Goal: Transaction & Acquisition: Purchase product/service

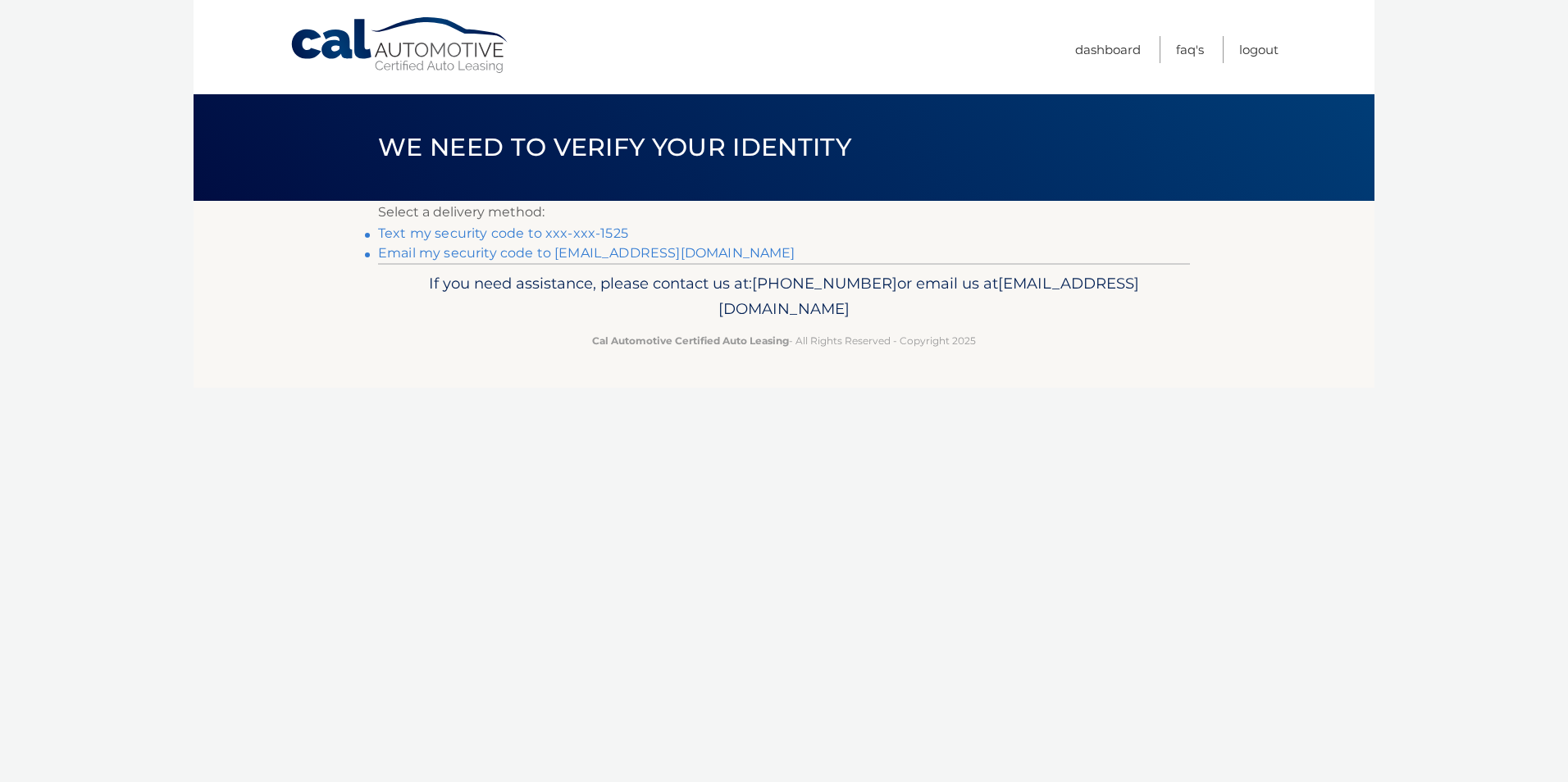
click at [605, 254] on link "Email my security code to n*****@afrny.com" at bounding box center [587, 253] width 418 height 16
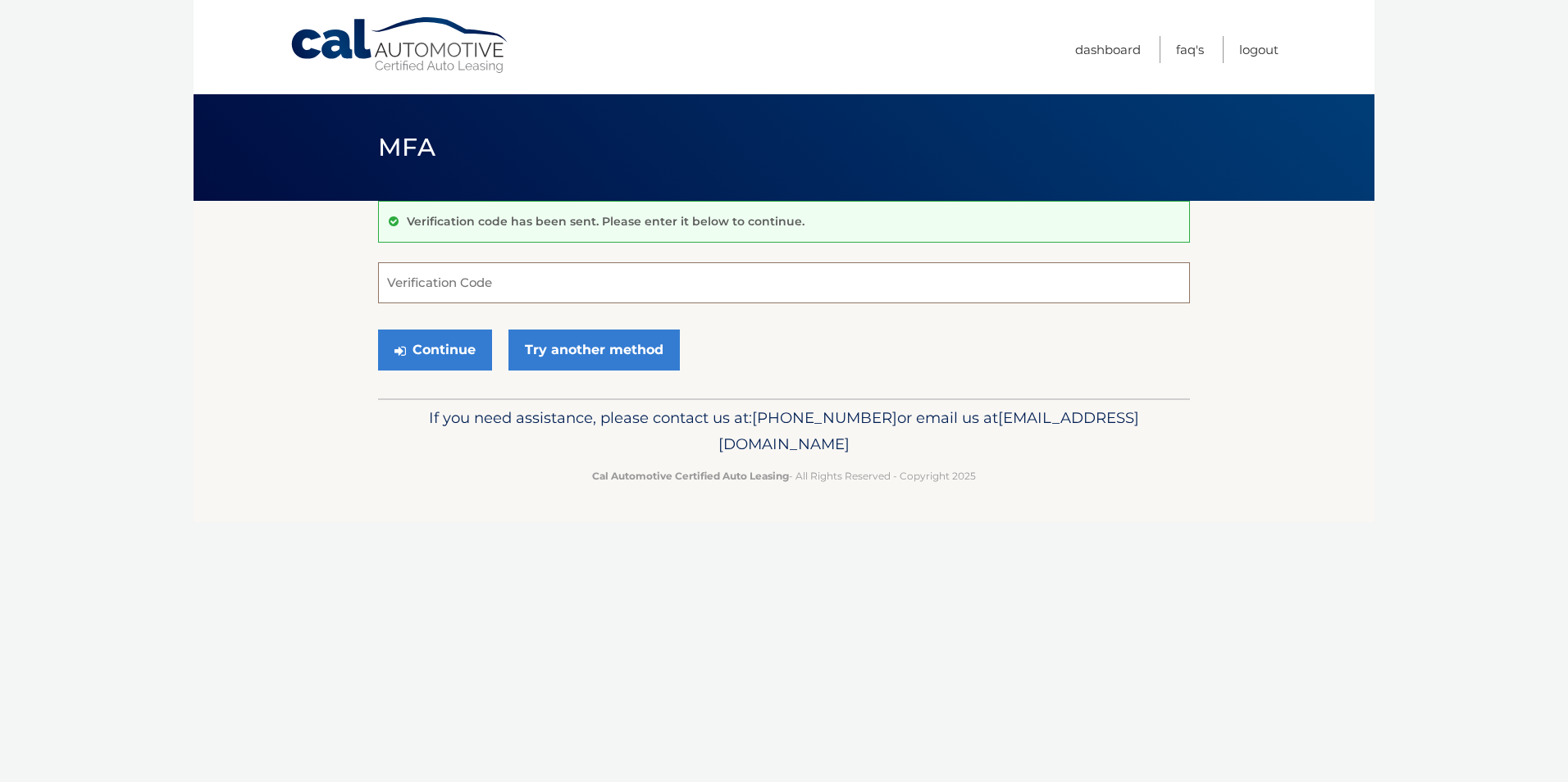
click at [585, 271] on input "Verification Code" at bounding box center [784, 283] width 812 height 41
click at [475, 277] on input "Verification Code" at bounding box center [784, 283] width 812 height 41
type input "707445"
click at [468, 336] on button "Continue" at bounding box center [435, 350] width 114 height 41
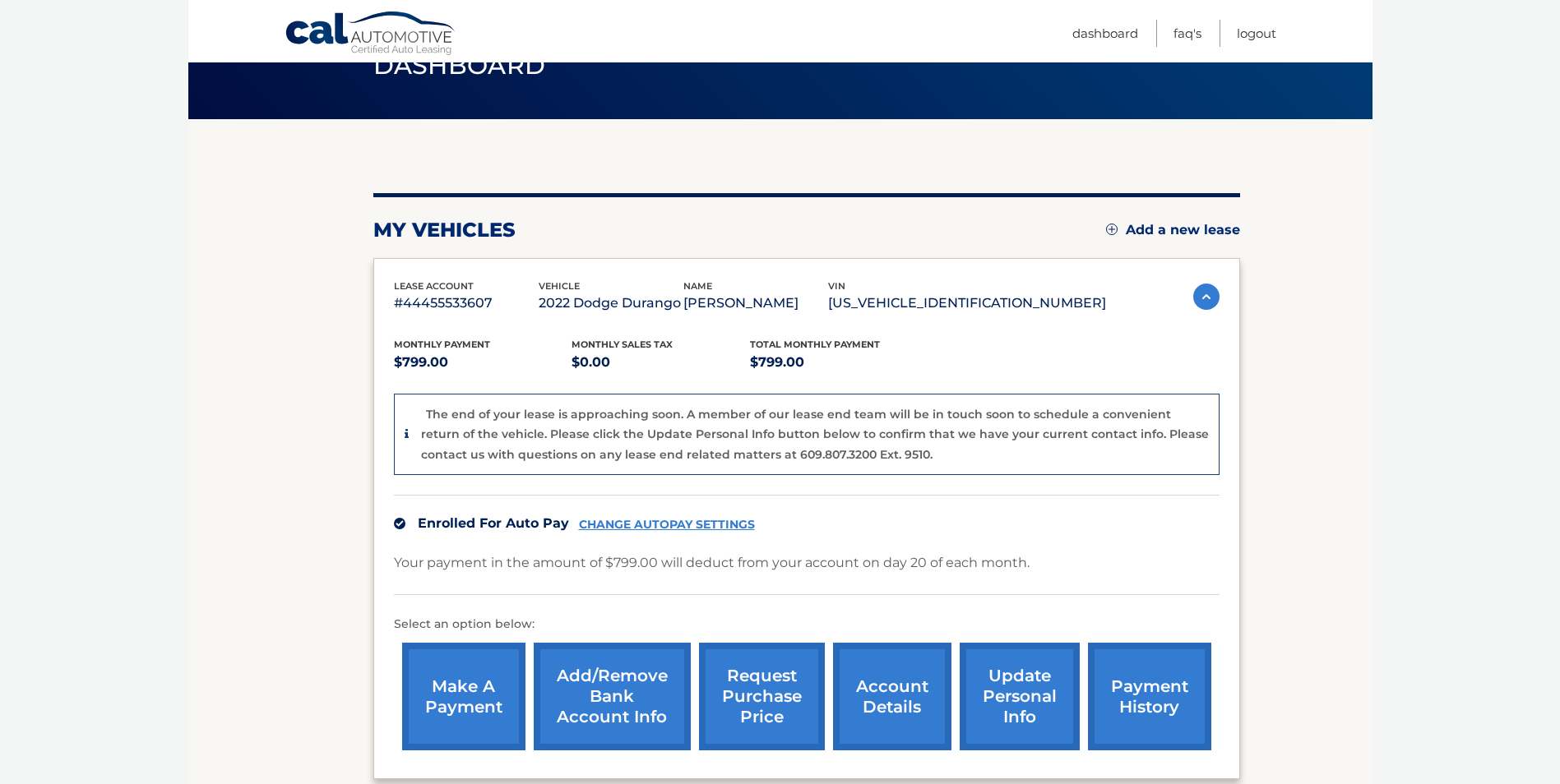
scroll to position [164, 0]
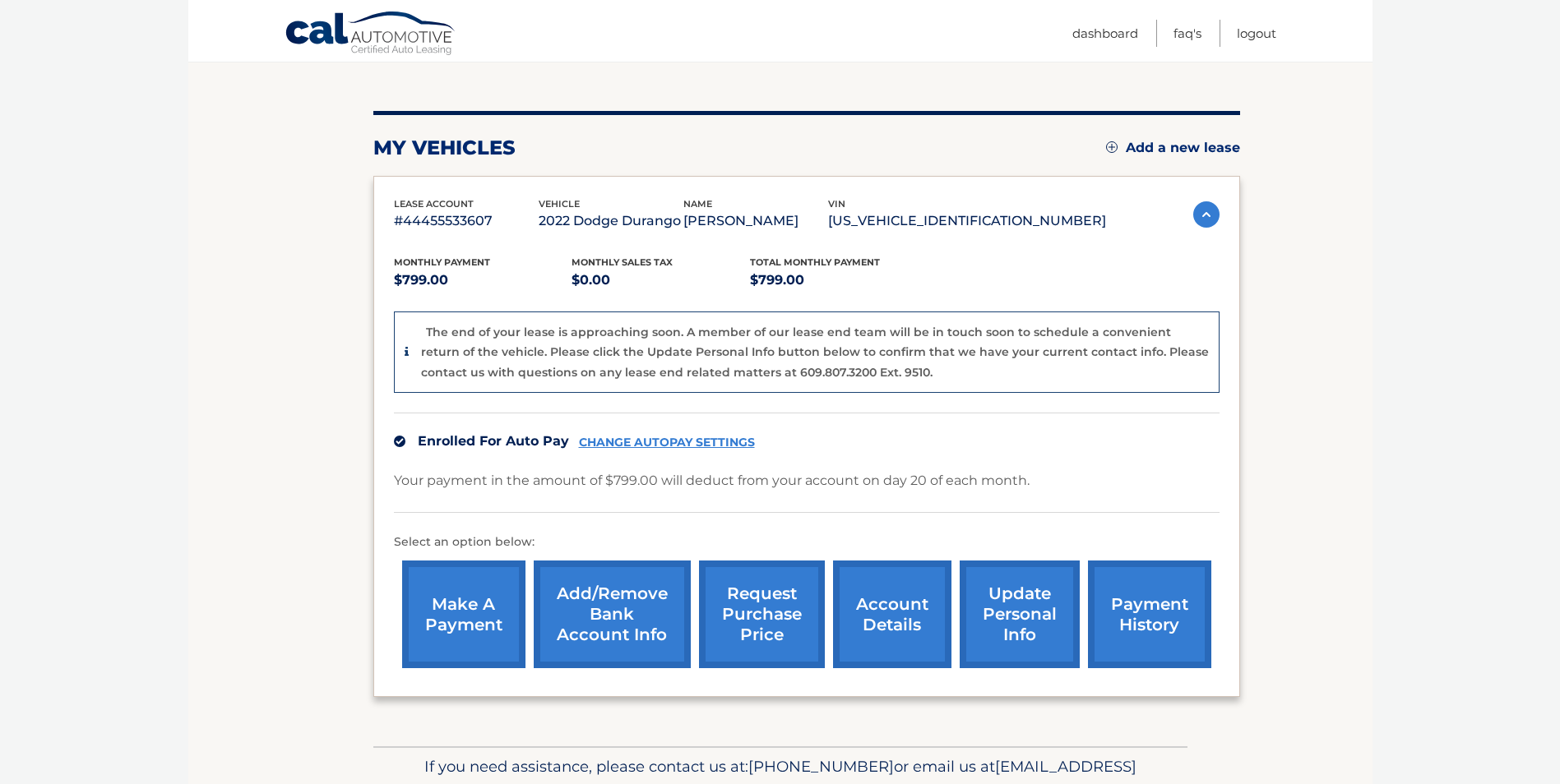
click at [603, 604] on link "Add/Remove bank account info" at bounding box center [612, 614] width 157 height 107
click at [504, 599] on link "make a payment" at bounding box center [464, 614] width 123 height 107
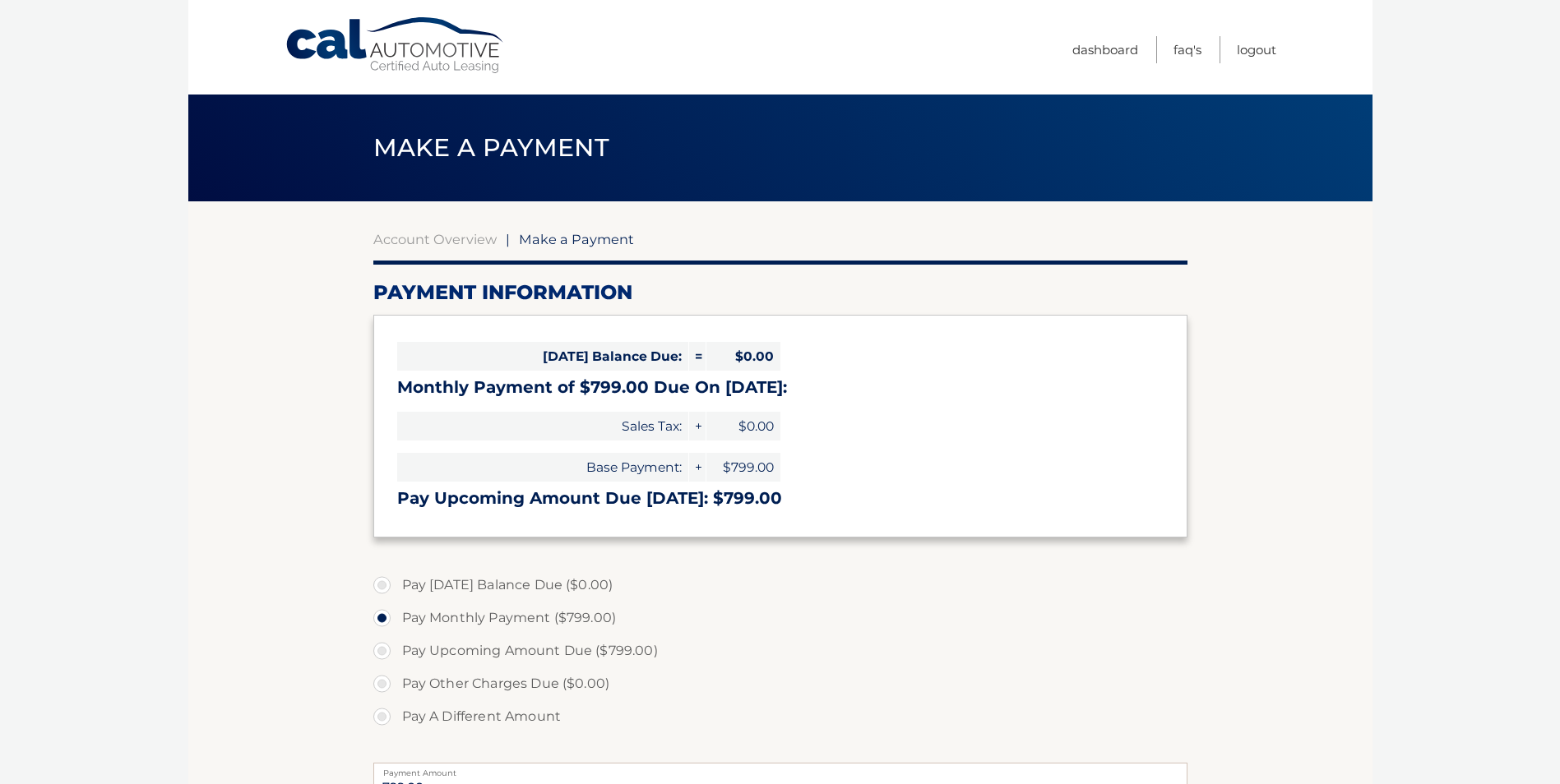
select select "YWQ3NzM5NjYtOGUxMC00MjBhLWEyOGMtMmMxNzg4MjQxZTEz"
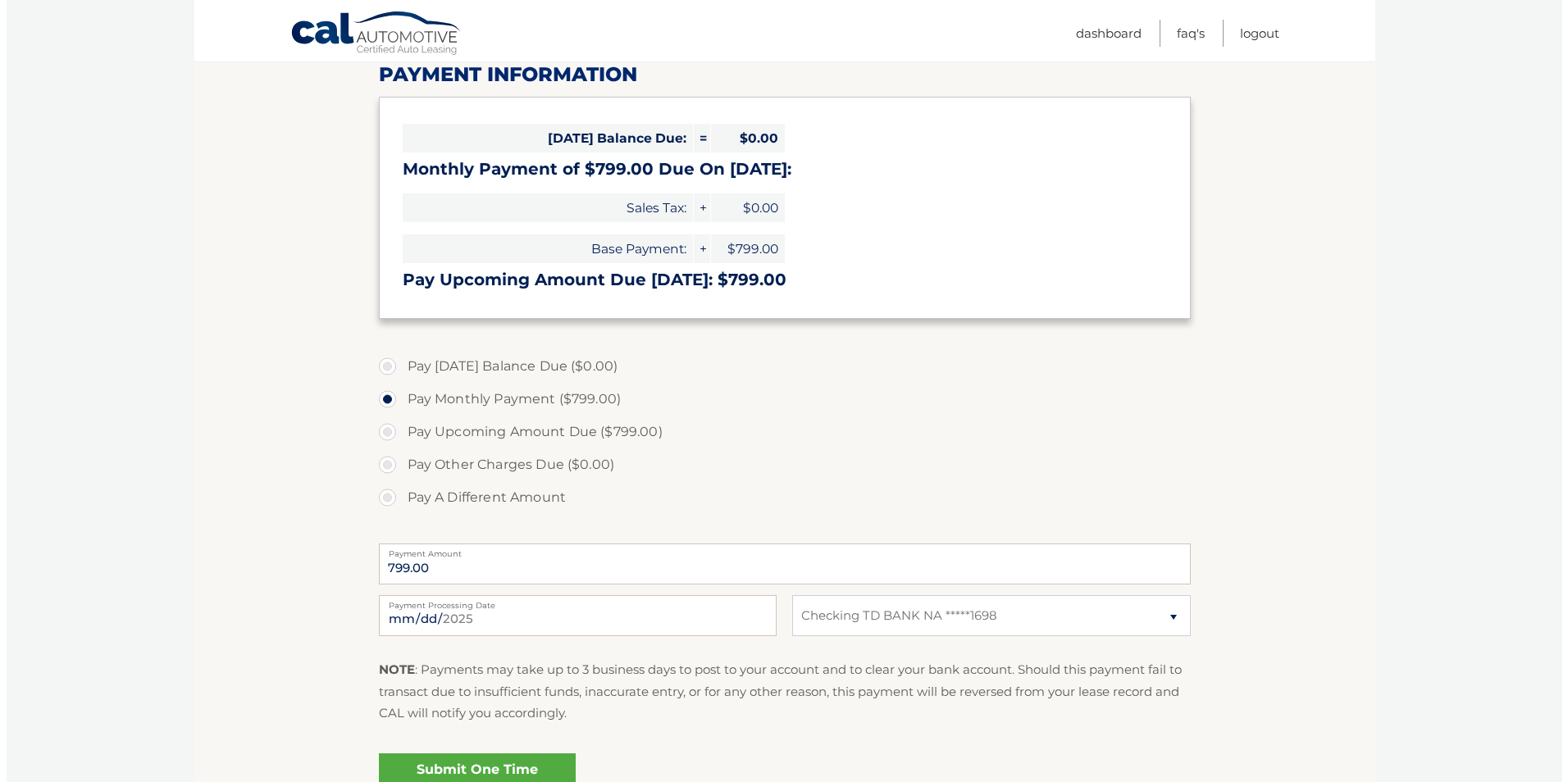
scroll to position [246, 0]
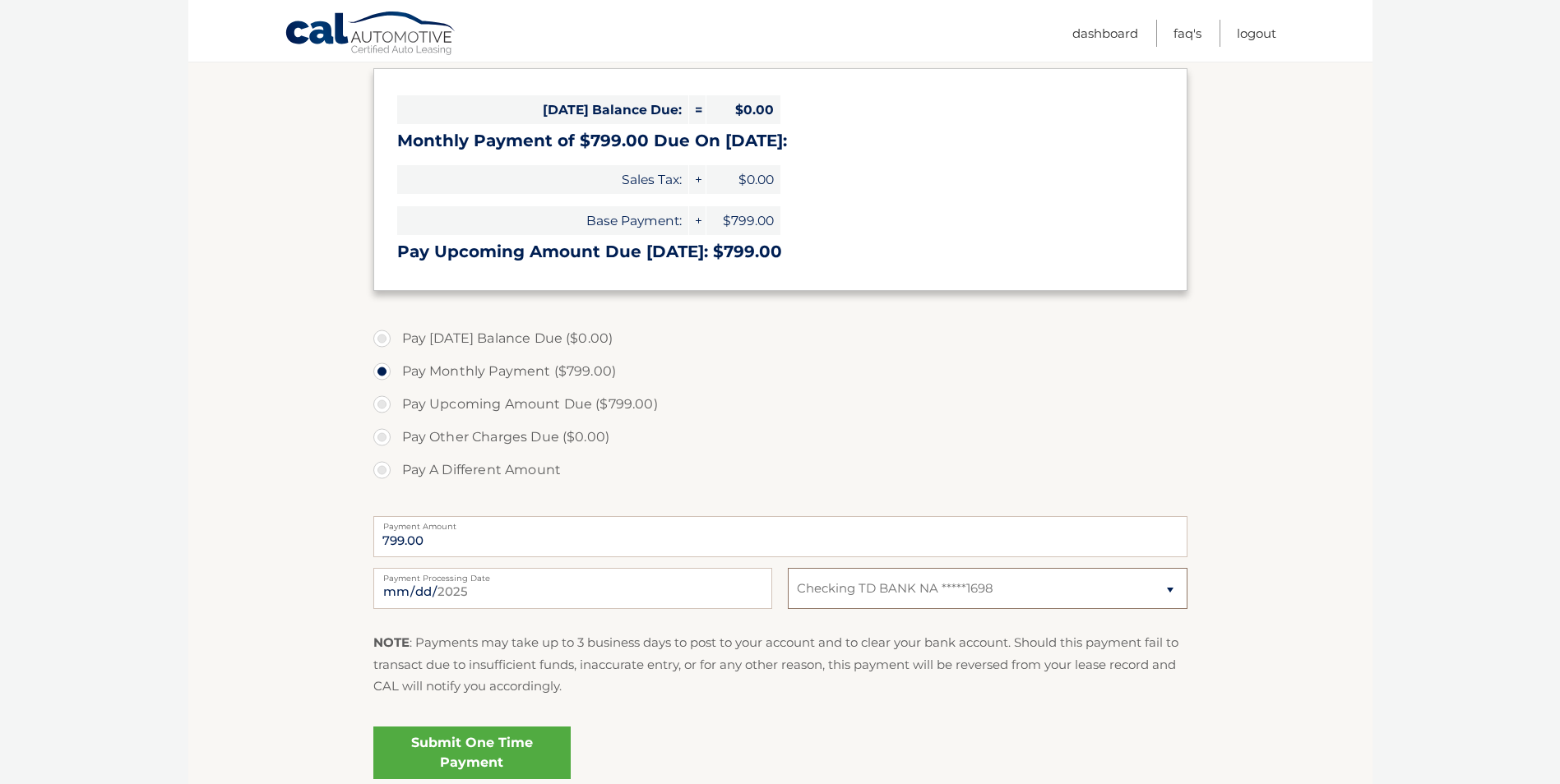
click at [833, 592] on select "Select Bank Account Checking TD BANK NA *****1698" at bounding box center [987, 589] width 399 height 41
click at [467, 752] on link "Submit One Time Payment" at bounding box center [472, 753] width 197 height 52
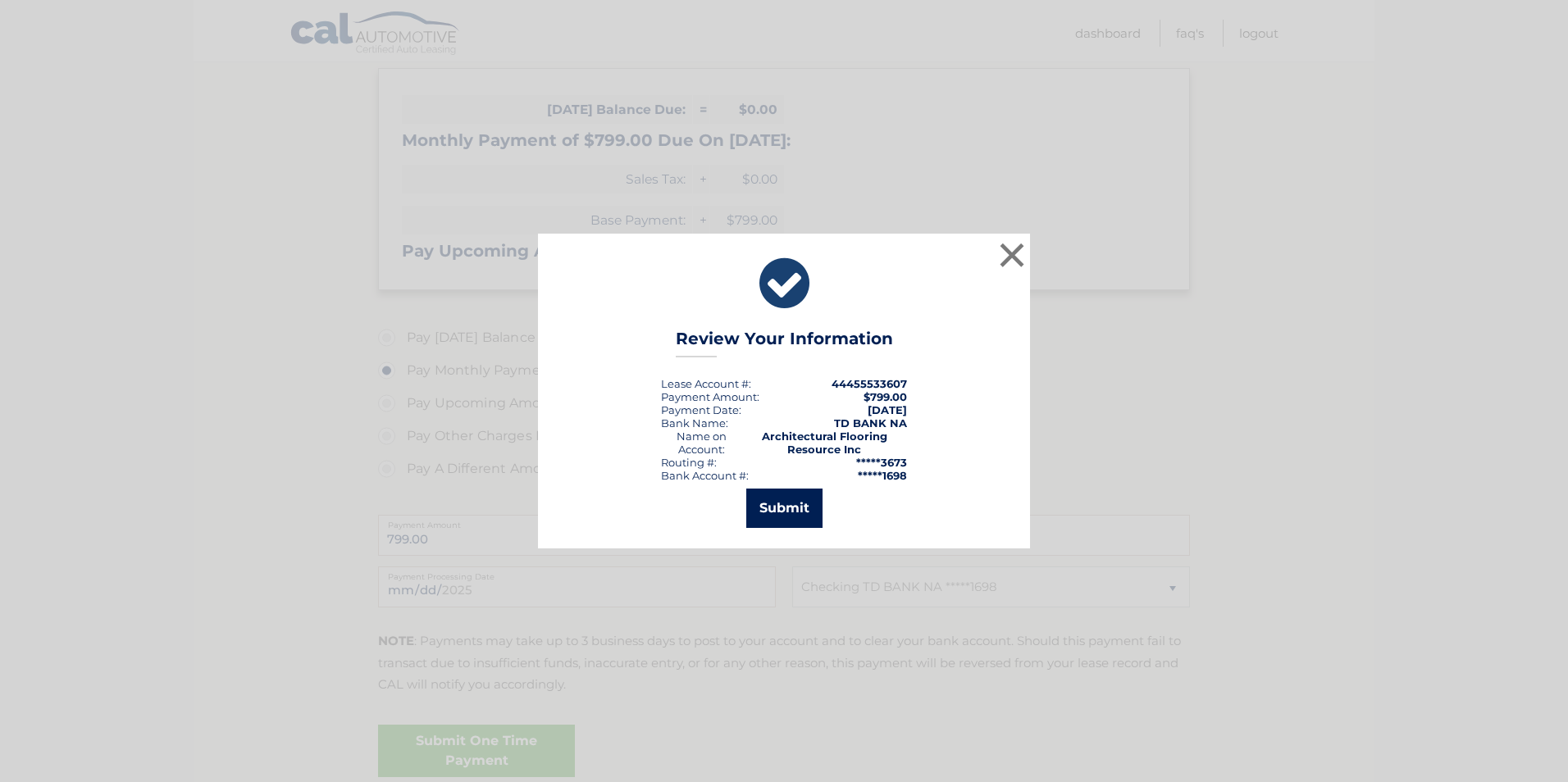
click at [761, 518] on button "Submit" at bounding box center [785, 508] width 76 height 39
